Goal: Task Accomplishment & Management: Complete application form

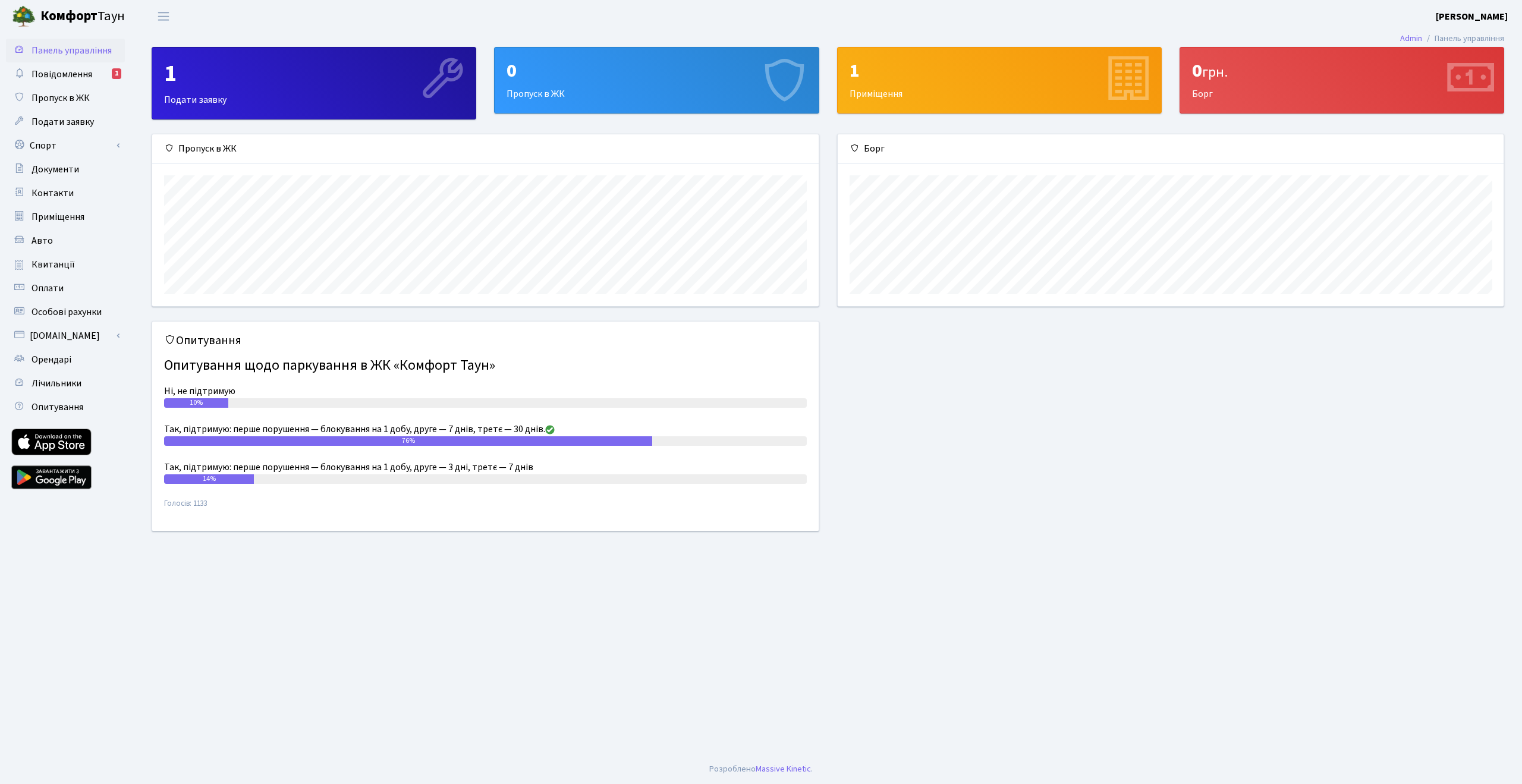
scroll to position [171, 666]
click at [673, 75] on div "0" at bounding box center [656, 70] width 299 height 23
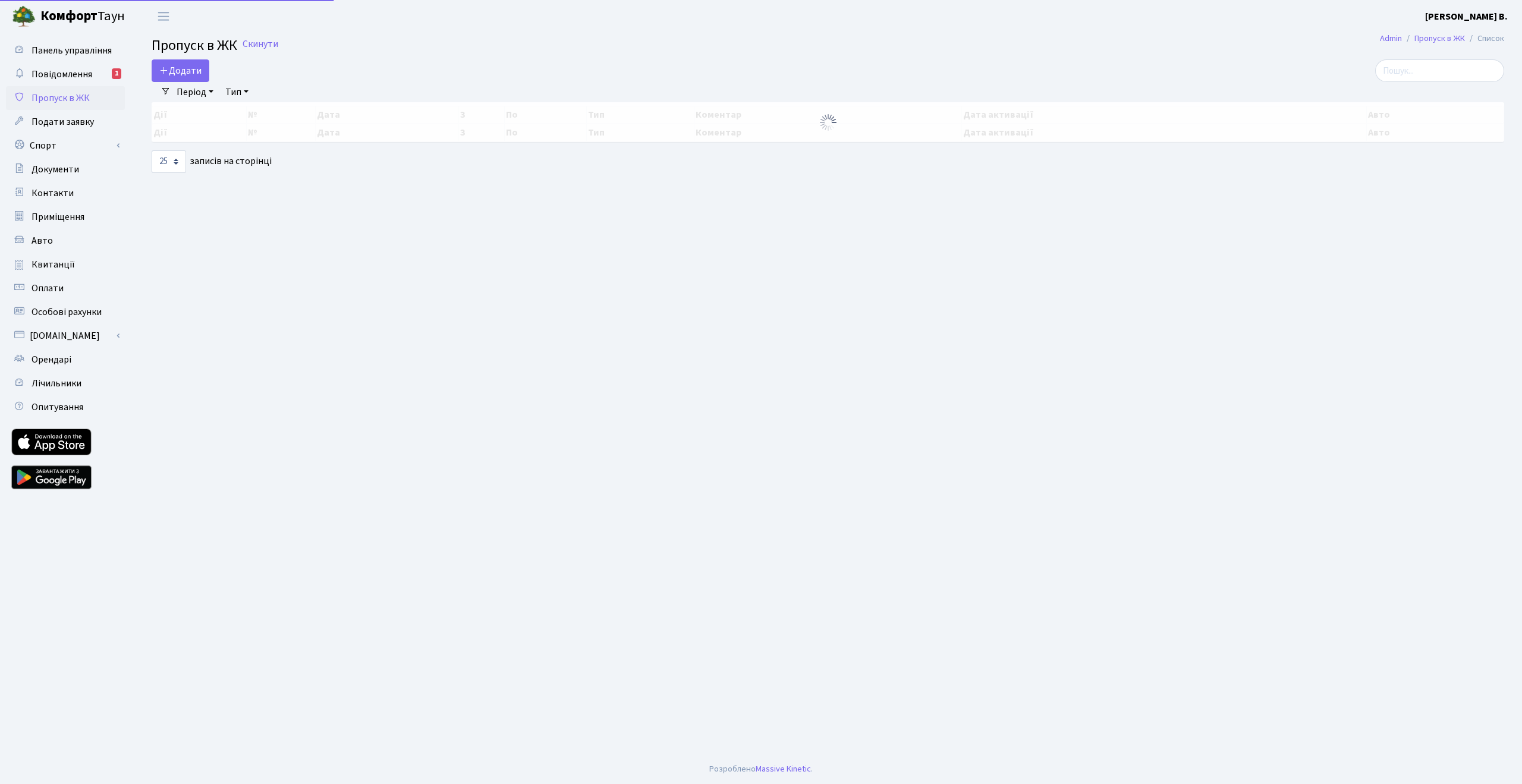
select select "25"
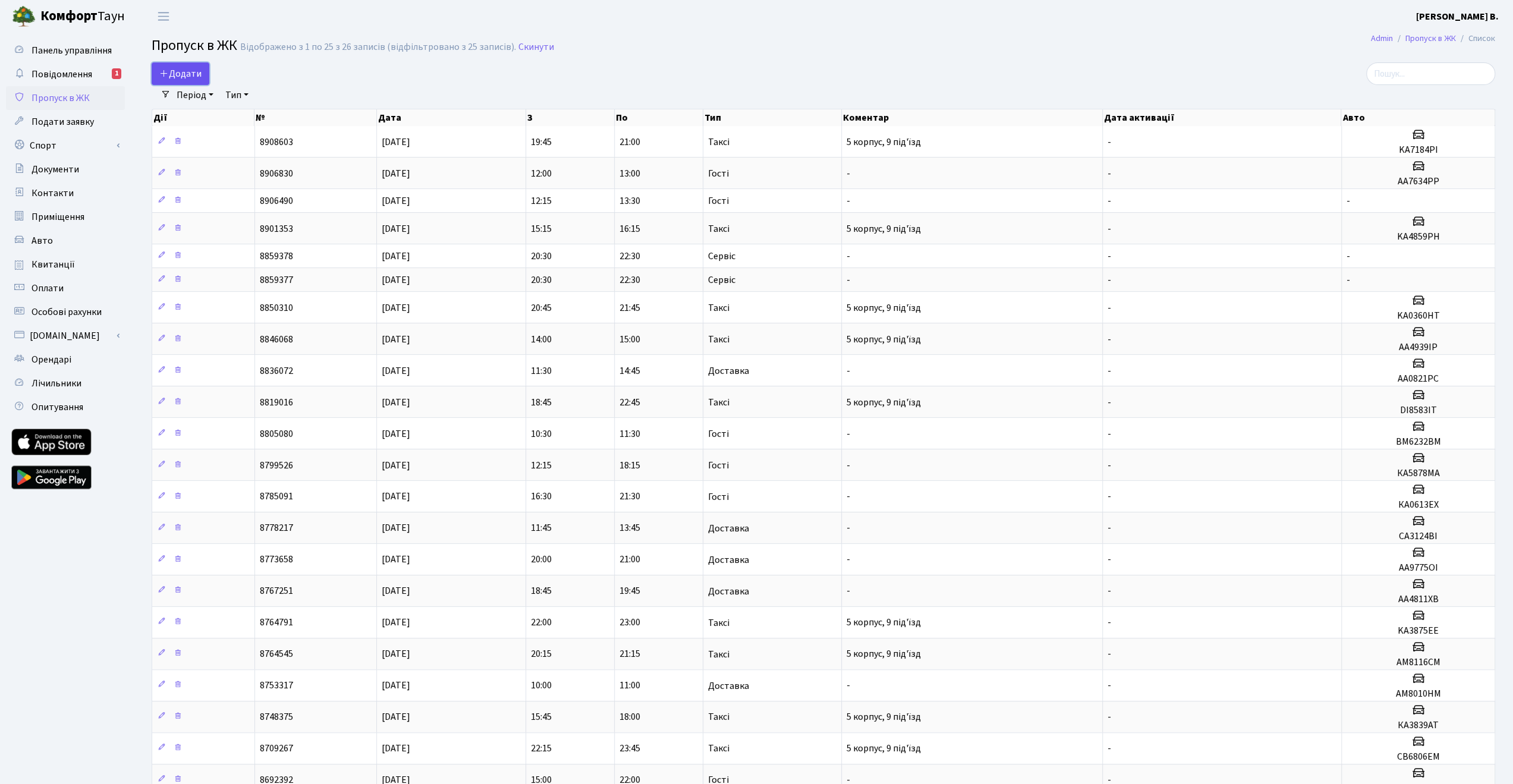
click at [189, 70] on span "Додати" at bounding box center [181, 74] width 43 height 13
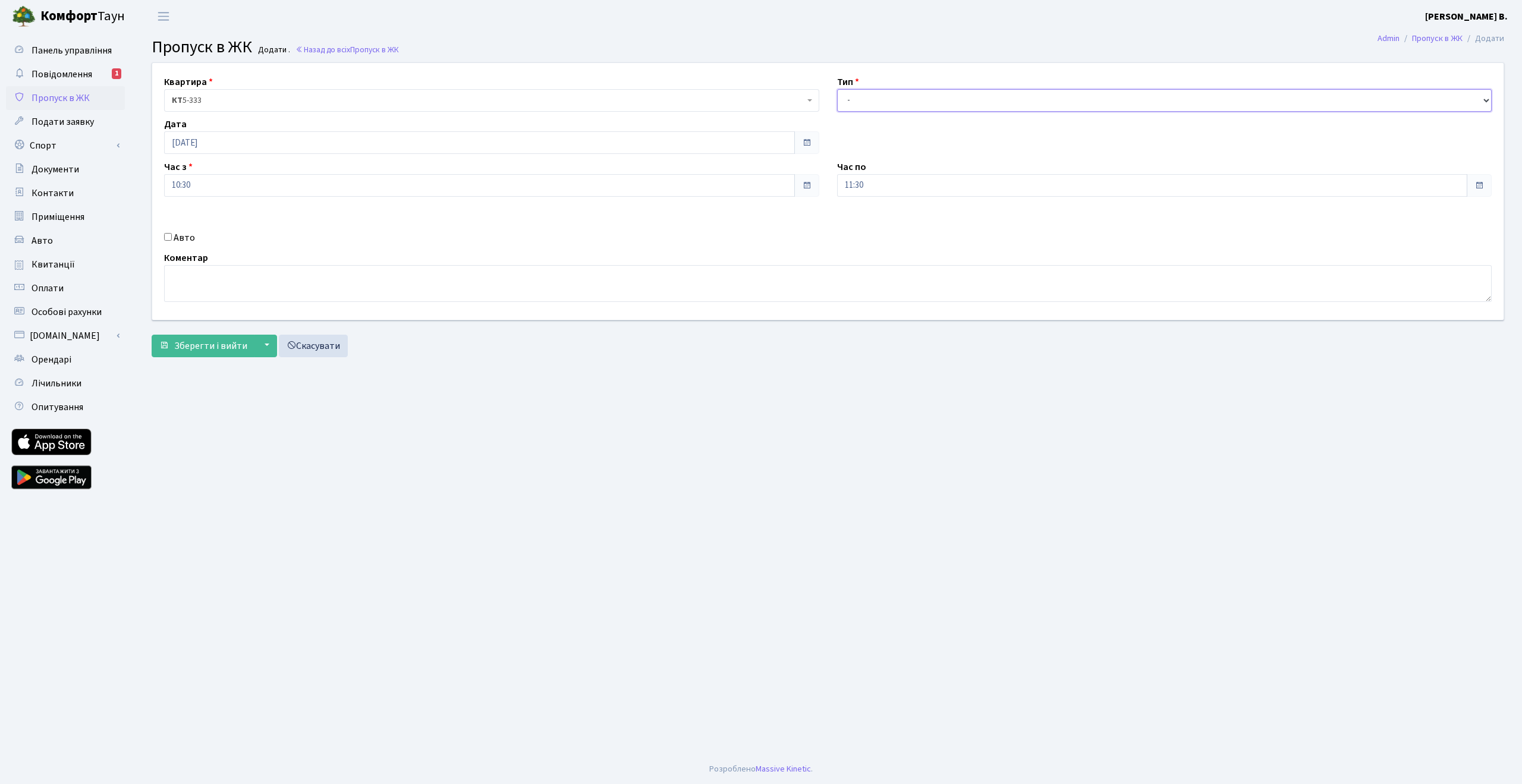
click at [856, 100] on select "- Доставка Таксі Гості Сервіс" at bounding box center [1165, 100] width 655 height 23
select select "2"
click at [837, 89] on select "- Доставка Таксі Гості Сервіс" at bounding box center [1165, 100] width 655 height 23
click at [178, 234] on label "Авто" at bounding box center [184, 237] width 21 height 14
click at [172, 234] on input "Авто" at bounding box center [168, 237] width 8 height 8
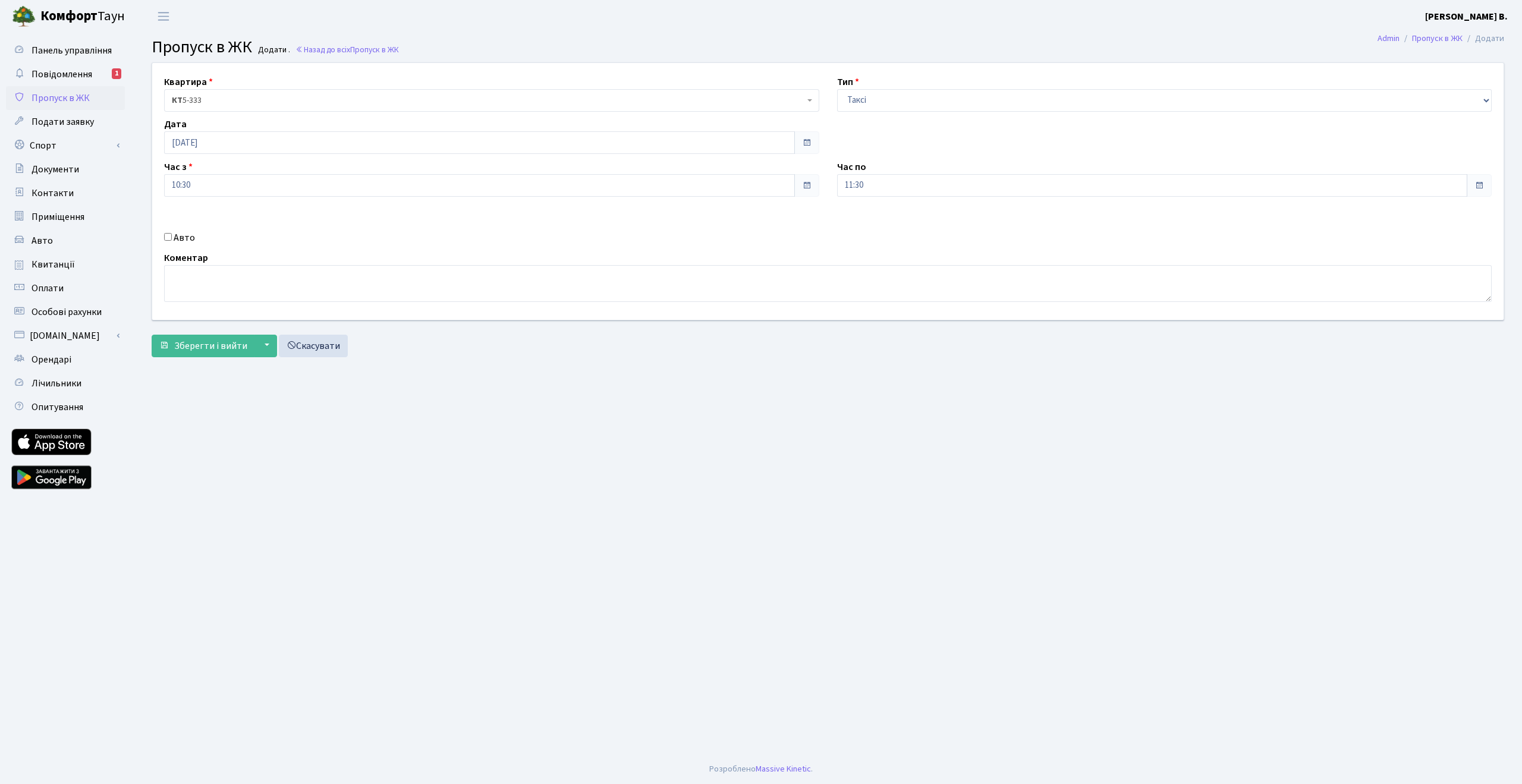
checkbox input "true"
click at [986, 231] on input "text" at bounding box center [1165, 227] width 655 height 23
type input "KA5464IT"
click at [208, 340] on span "Зберегти і вийти" at bounding box center [211, 346] width 73 height 13
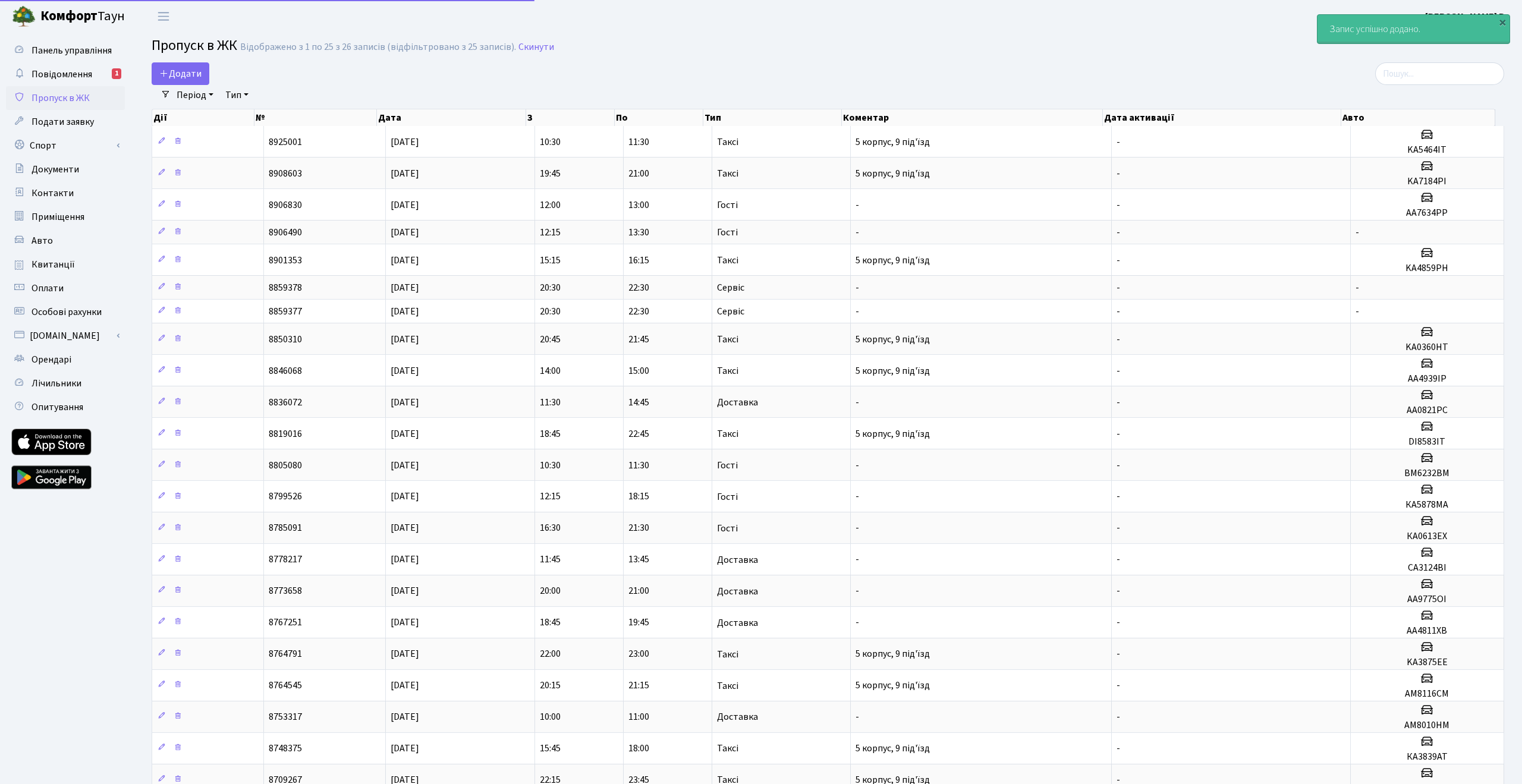
select select "25"
